Goal: Find specific page/section: Find specific page/section

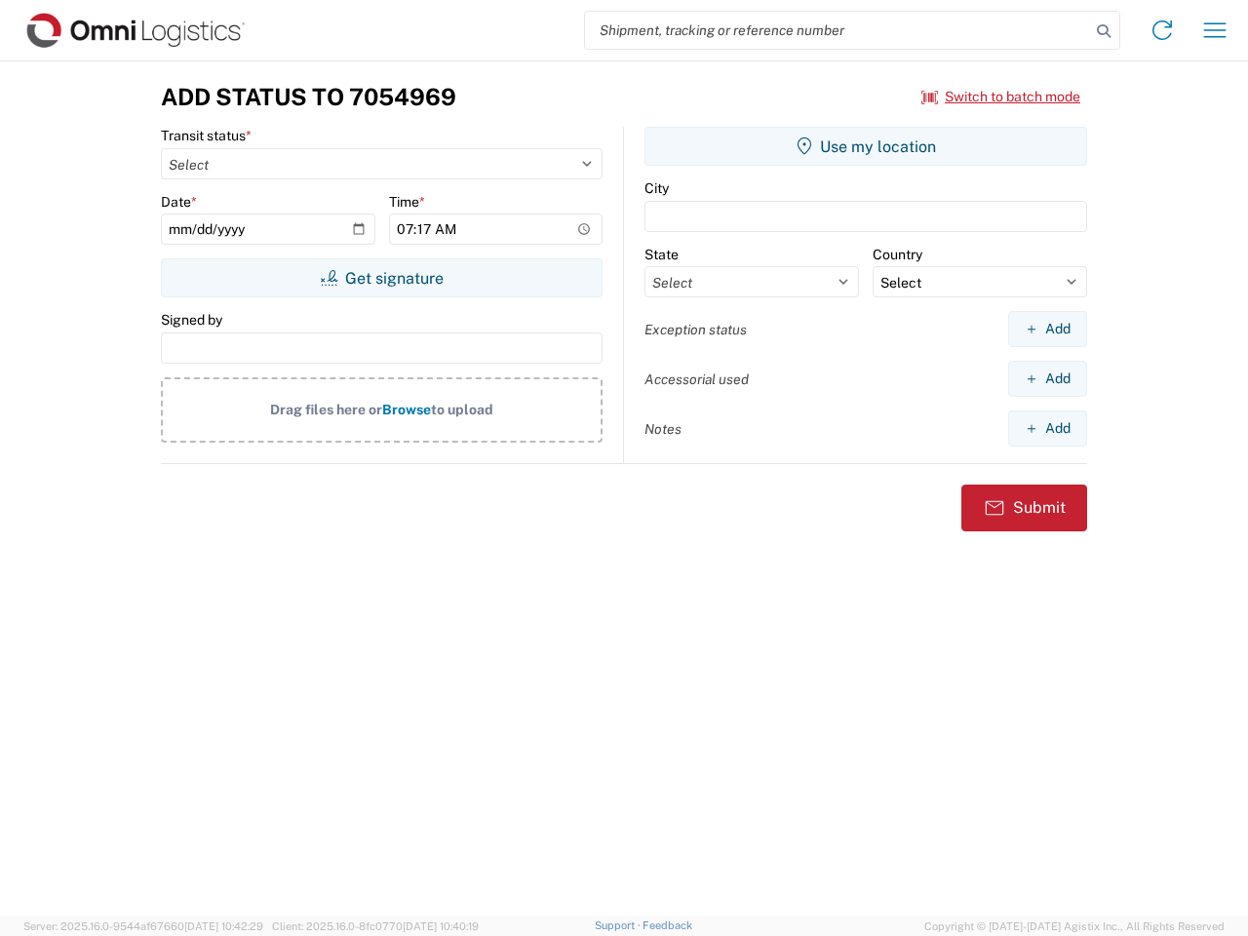
click at [838, 30] on input "search" at bounding box center [837, 30] width 505 height 37
click at [1104, 31] on icon at bounding box center [1103, 31] width 27 height 27
click at [1162, 30] on icon at bounding box center [1162, 30] width 31 height 31
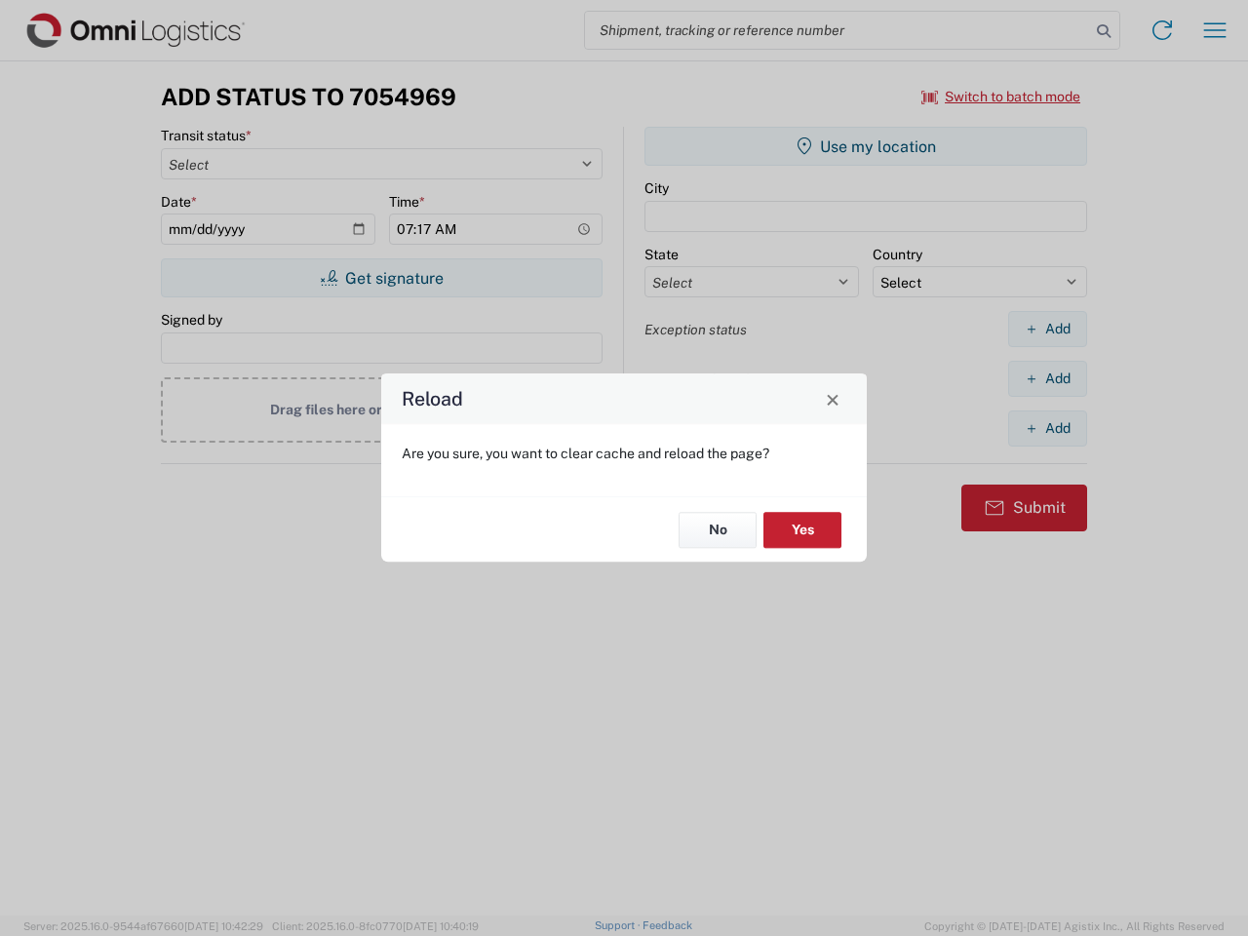
click at [1215, 30] on div "Reload Are you sure, you want to clear cache and reload the page? No Yes" at bounding box center [624, 468] width 1248 height 936
click at [1001, 97] on div "Reload Are you sure, you want to clear cache and reload the page? No Yes" at bounding box center [624, 468] width 1248 height 936
click at [381, 278] on div "Reload Are you sure, you want to clear cache and reload the page? No Yes" at bounding box center [624, 468] width 1248 height 936
click at [866, 146] on div "Reload Are you sure, you want to clear cache and reload the page? No Yes" at bounding box center [624, 468] width 1248 height 936
click at [1047, 329] on div "Reload Are you sure, you want to clear cache and reload the page? No Yes" at bounding box center [624, 468] width 1248 height 936
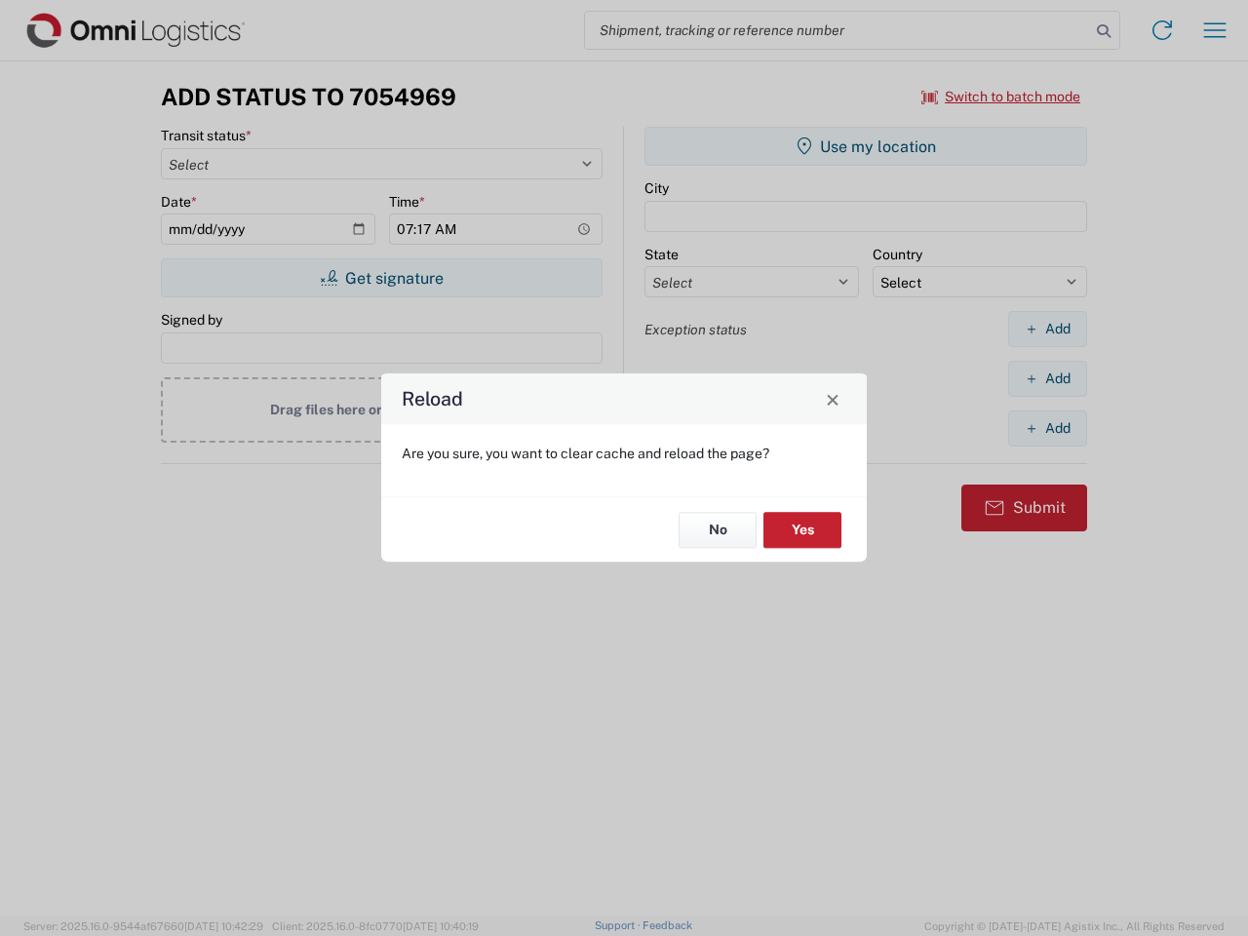
click at [1047, 378] on div "Reload Are you sure, you want to clear cache and reload the page? No Yes" at bounding box center [624, 468] width 1248 height 936
click at [1047, 428] on div "Reload Are you sure, you want to clear cache and reload the page? No Yes" at bounding box center [624, 468] width 1248 height 936
